Goal: Task Accomplishment & Management: Complete application form

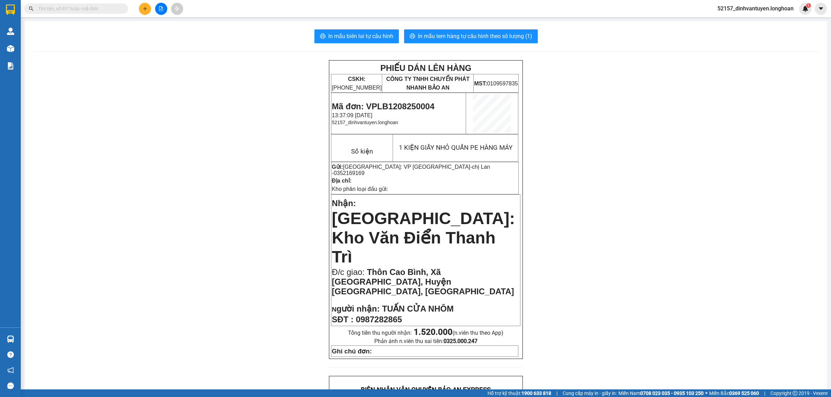
click at [99, 10] on input "text" at bounding box center [79, 9] width 82 height 8
click at [152, 8] on div at bounding box center [161, 9] width 52 height 12
click at [150, 9] on button at bounding box center [145, 9] width 12 height 12
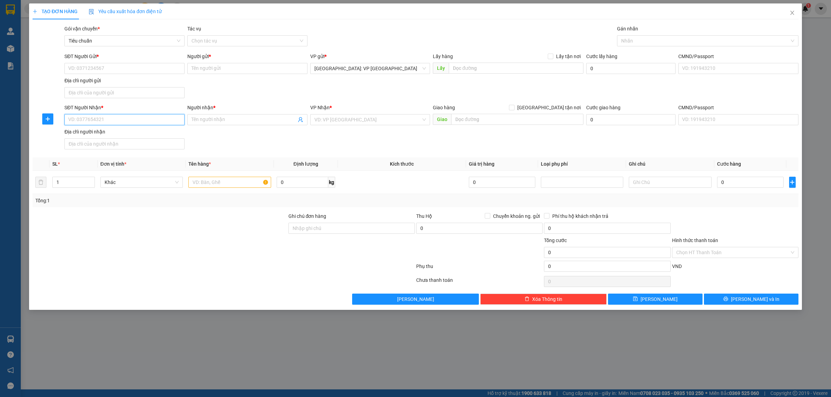
drag, startPoint x: 137, startPoint y: 114, endPoint x: 141, endPoint y: 118, distance: 5.4
click at [137, 115] on input "SĐT Người Nhận *" at bounding box center [124, 119] width 120 height 11
paste input "0903906744"
type input "0903906744"
drag, startPoint x: 212, startPoint y: 118, endPoint x: 220, endPoint y: 125, distance: 10.3
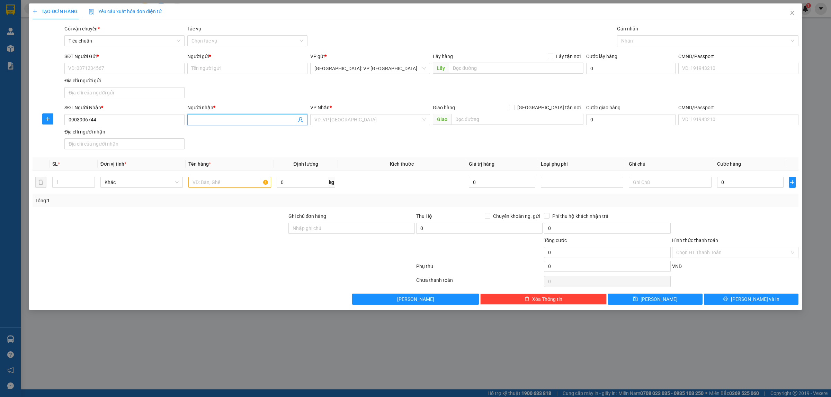
click at [213, 118] on input "Người nhận *" at bounding box center [243, 120] width 105 height 8
paste input "Huyền Trang"
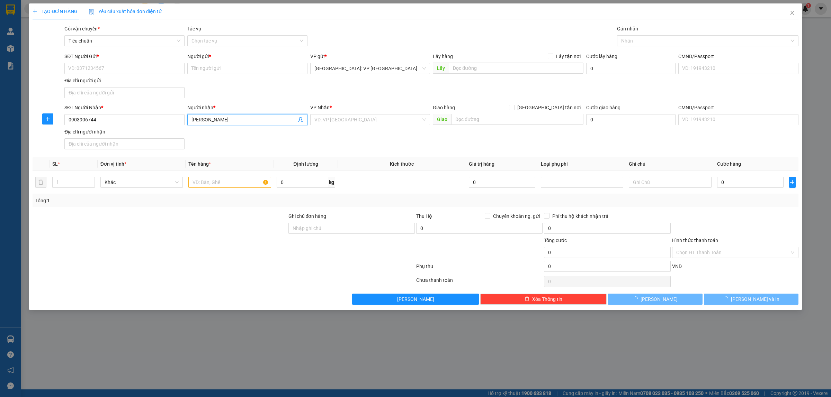
type input "Huyền Trang"
click at [127, 75] on div "SĐT Người Gửi * VD: 0371234567" at bounding box center [124, 65] width 120 height 24
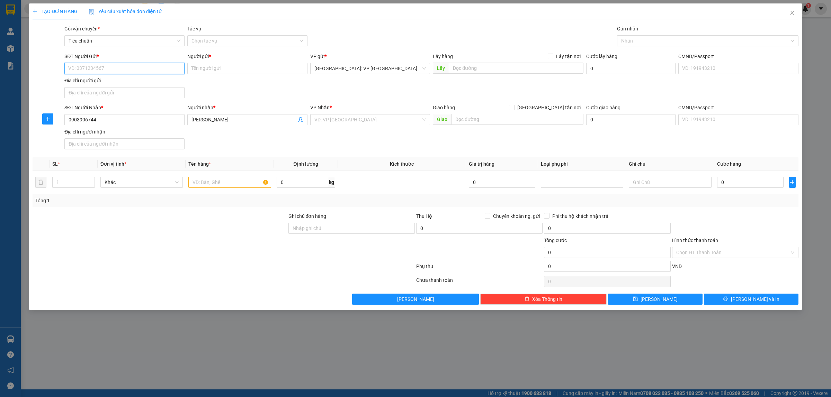
click at [128, 70] on input "SĐT Người Gửi *" at bounding box center [124, 68] width 120 height 11
paste input "0988081222"
type input "0988081222"
click at [122, 81] on div "0988081222 - C Huyền VNK" at bounding box center [125, 83] width 112 height 8
type input "C Huyền VNK"
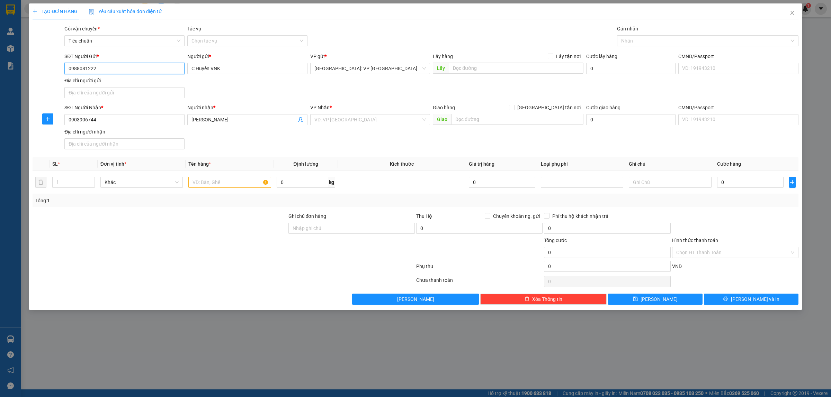
type input "0988081222"
click at [328, 121] on input "search" at bounding box center [367, 120] width 107 height 10
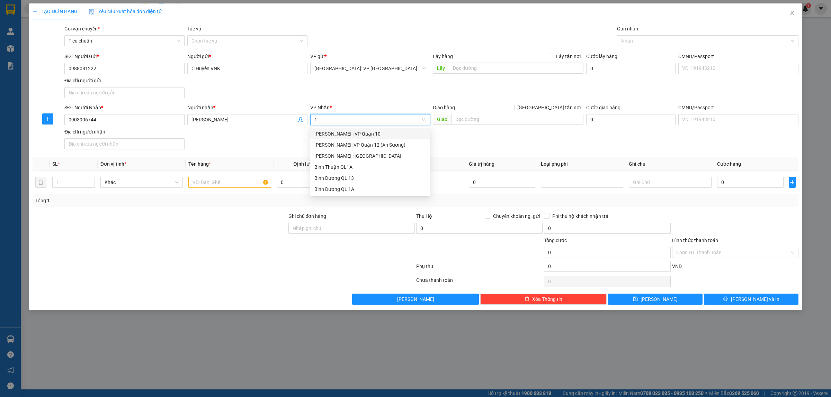
type input "12"
click at [363, 145] on div "[PERSON_NAME] : [GEOGRAPHIC_DATA]" at bounding box center [370, 145] width 112 height 8
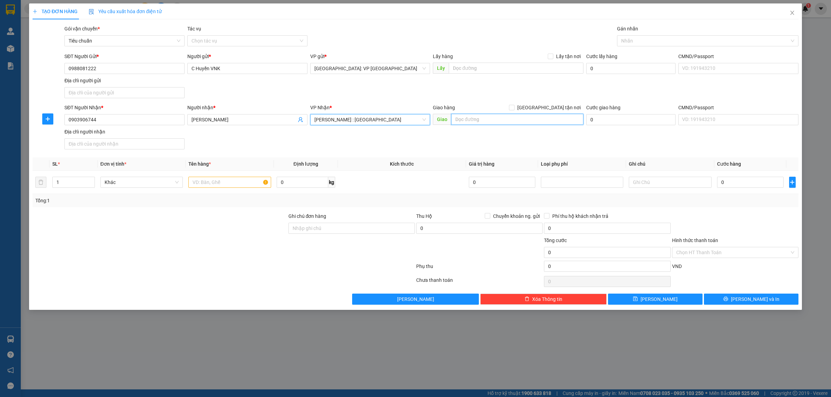
click at [470, 118] on input "text" at bounding box center [517, 119] width 132 height 11
paste input "128 Hùng Vương, Thị Trấn Ngãi giao, Châu Đức, Bà Rịa Vũng Tàu"
type input "128 Hùng Vương, Thị Trấn Ngãi giao, Châu Đức, Bà Rịa Vũng Tàu"
click at [514, 108] on input "[GEOGRAPHIC_DATA] tận nơi" at bounding box center [511, 107] width 5 height 5
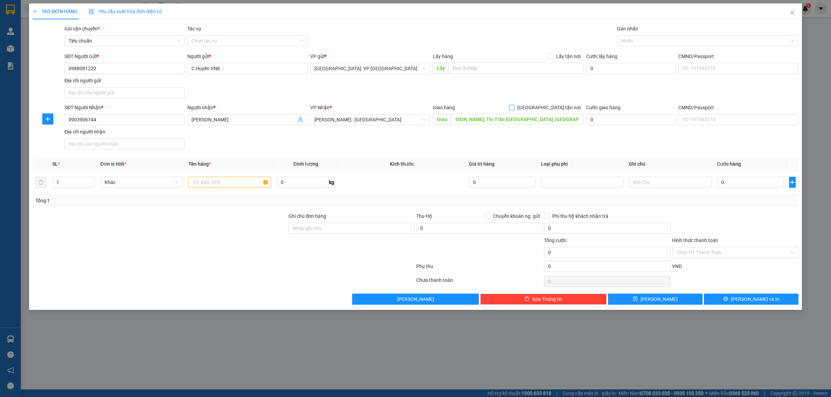
checkbox input "true"
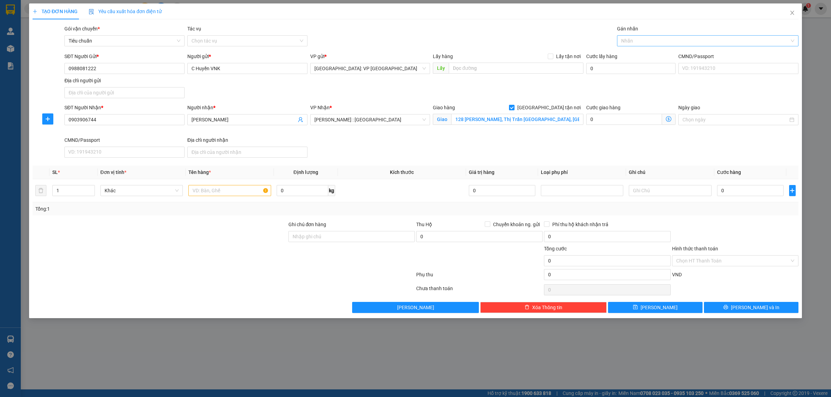
click at [642, 40] on div at bounding box center [704, 41] width 171 height 8
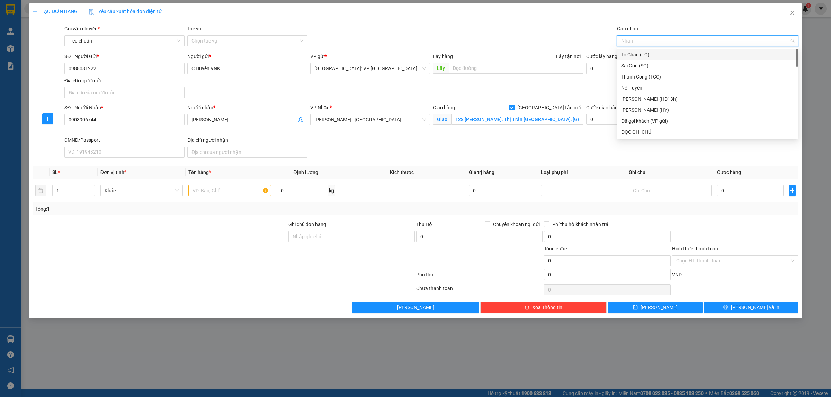
type input "g"
click at [634, 134] on div "[GEOGRAPHIC_DATA] tận nơi" at bounding box center [707, 132] width 173 height 8
click at [359, 240] on input "Ghi chú đơn hàng" at bounding box center [351, 236] width 126 height 11
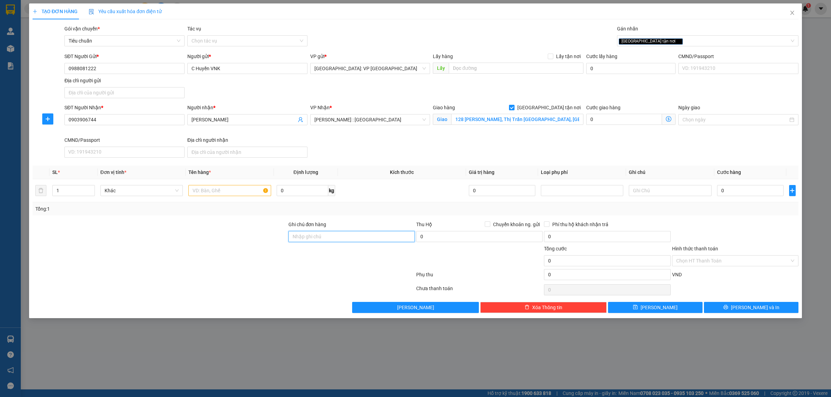
type input "HÀNG DỄ VỠ, NHẸ TAY HƯ VỠ KHÔNG ĐỀN GIÁ TRỊ HÀNG"
click at [211, 191] on input "text" at bounding box center [229, 190] width 82 height 11
type input "1 KIỆN GIẤY HÀNG GỐM SỨ"
click at [235, 255] on div at bounding box center [160, 257] width 256 height 24
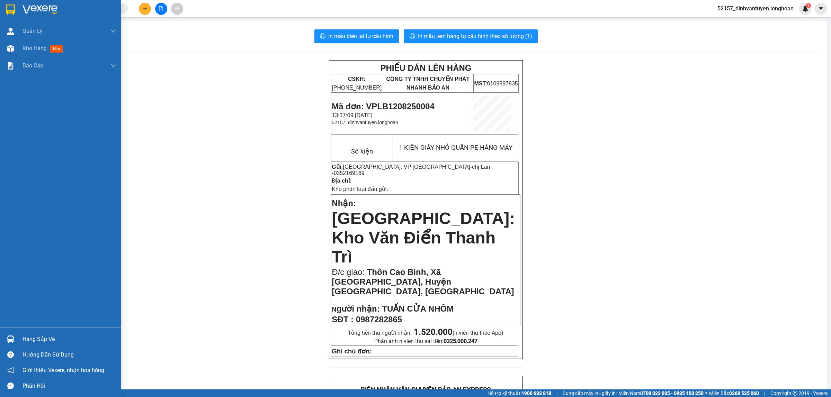
click at [8, 9] on img at bounding box center [10, 9] width 9 height 10
